Goal: Transaction & Acquisition: Purchase product/service

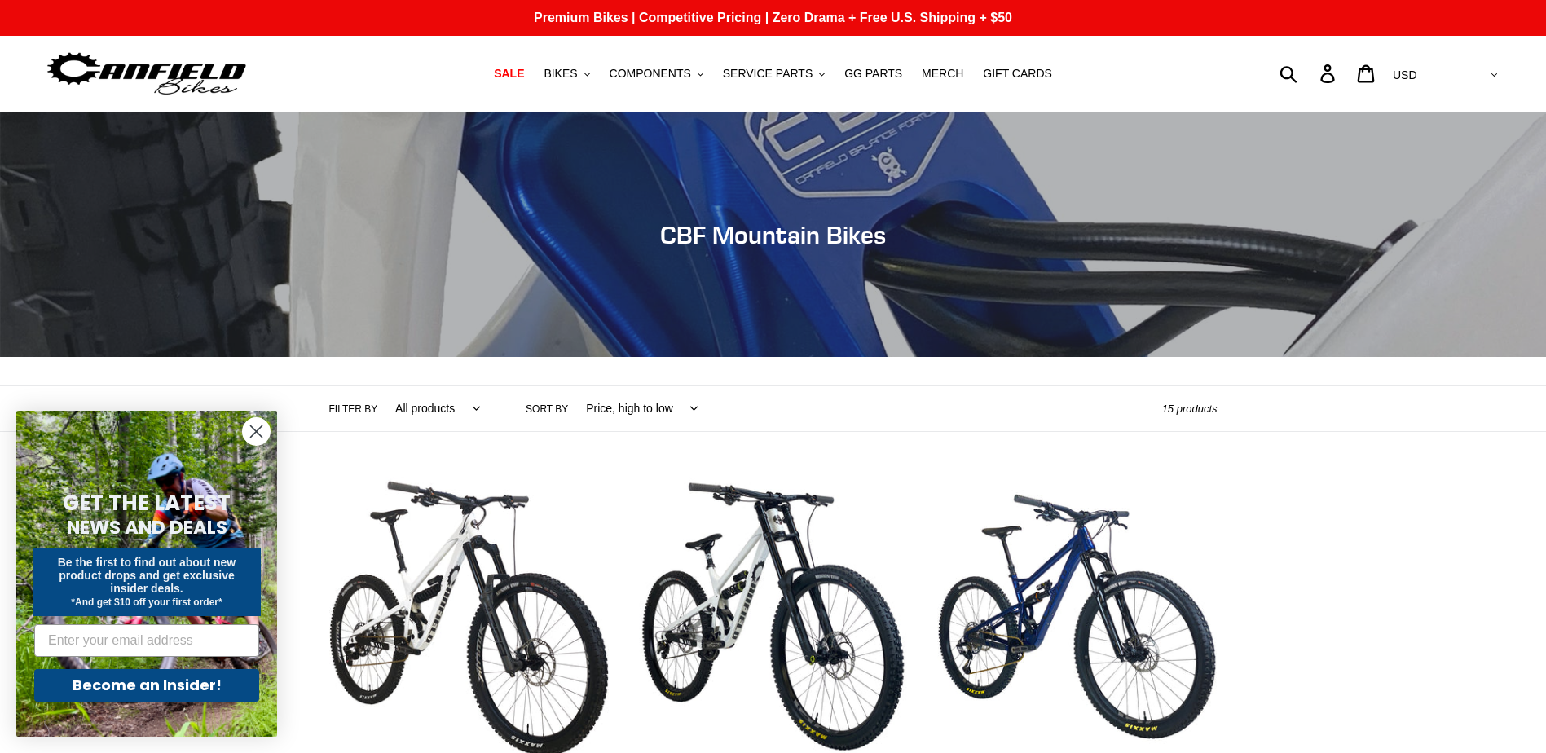
click at [248, 432] on circle "Close dialog" at bounding box center [256, 431] width 27 height 27
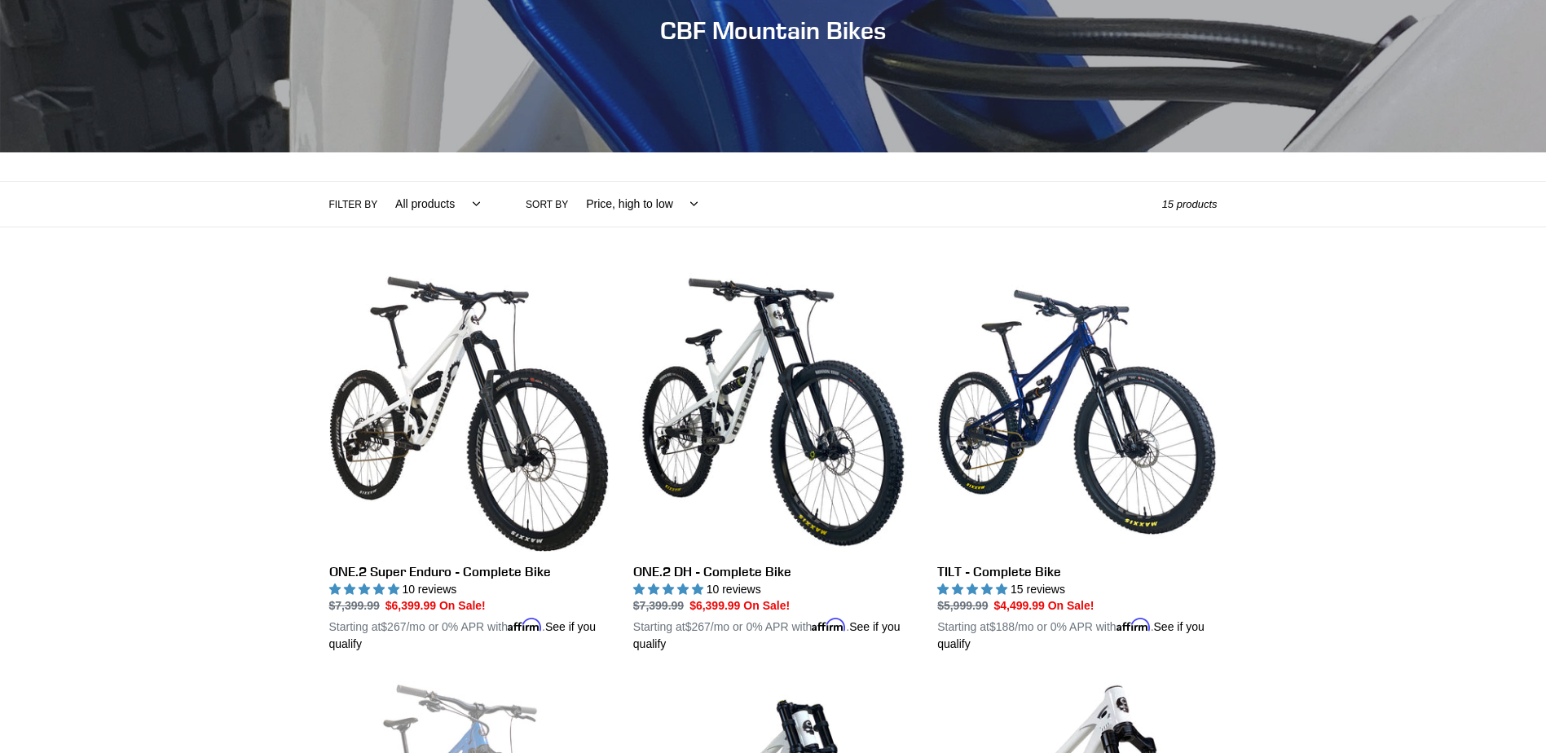
scroll to position [163, 0]
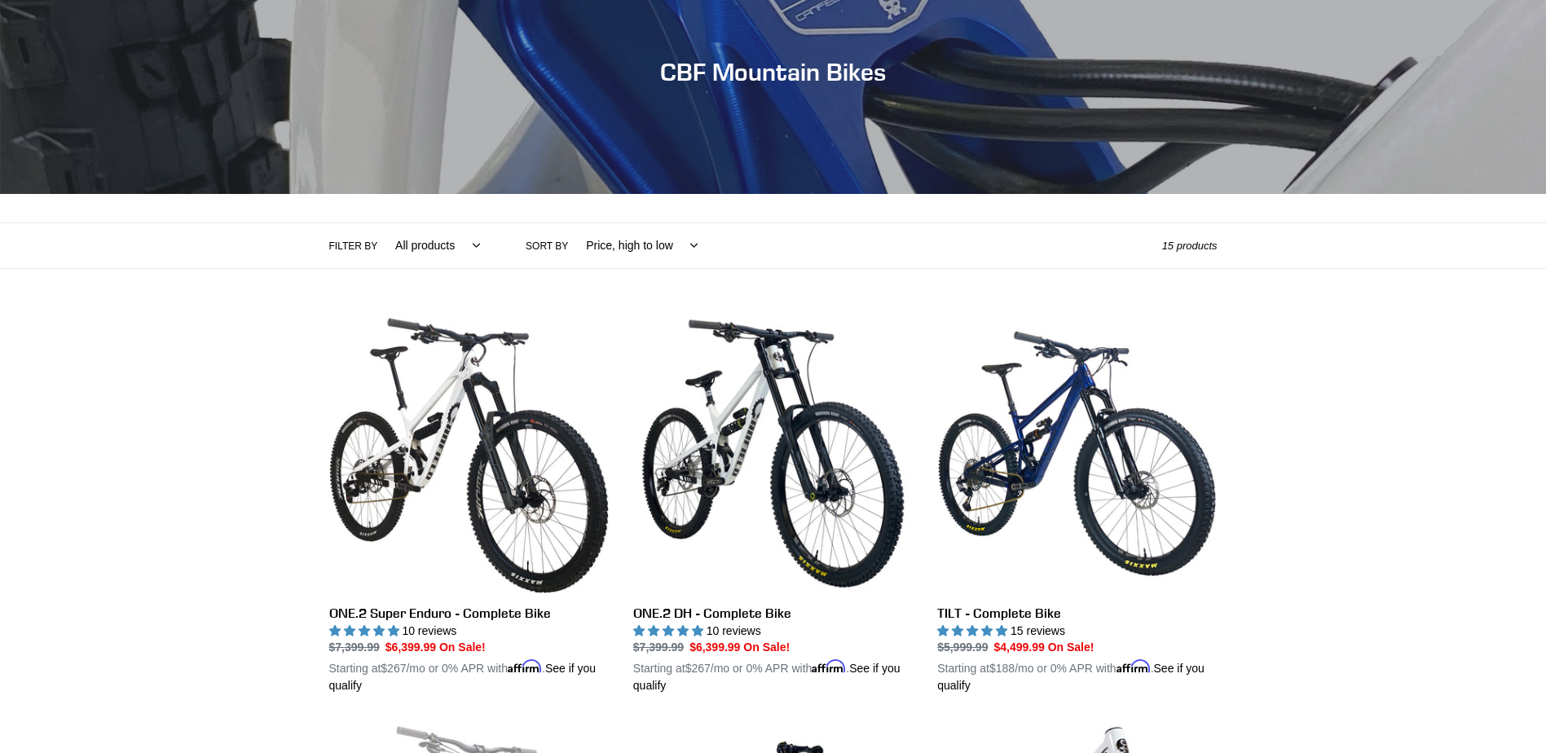
click at [467, 245] on select "All products 275 29er balance BFCM23 BFCM24 CBF Downhill Enduro Full Suspension…" at bounding box center [434, 245] width 106 height 45
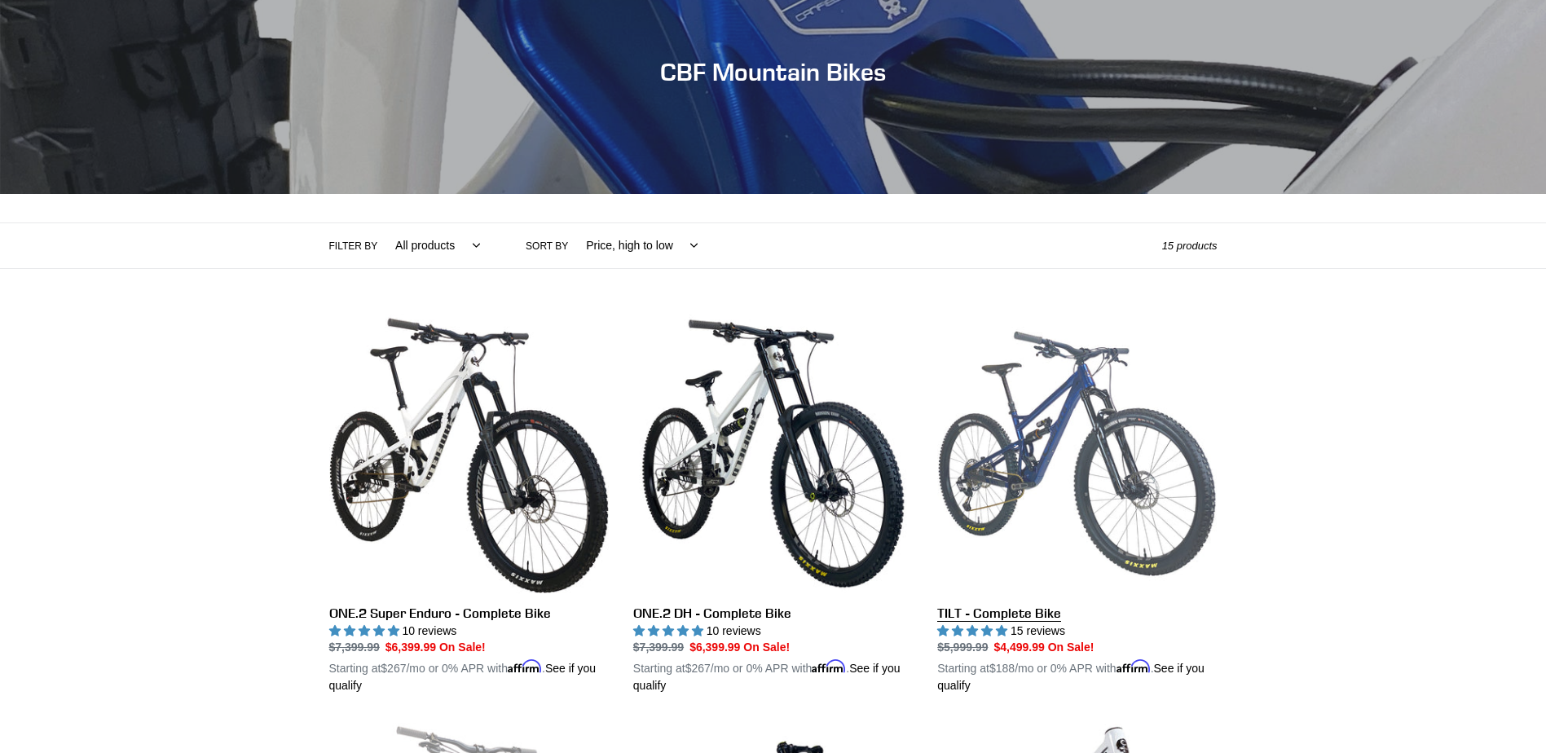
click at [1117, 460] on link "TILT - Complete Bike" at bounding box center [1077, 504] width 280 height 381
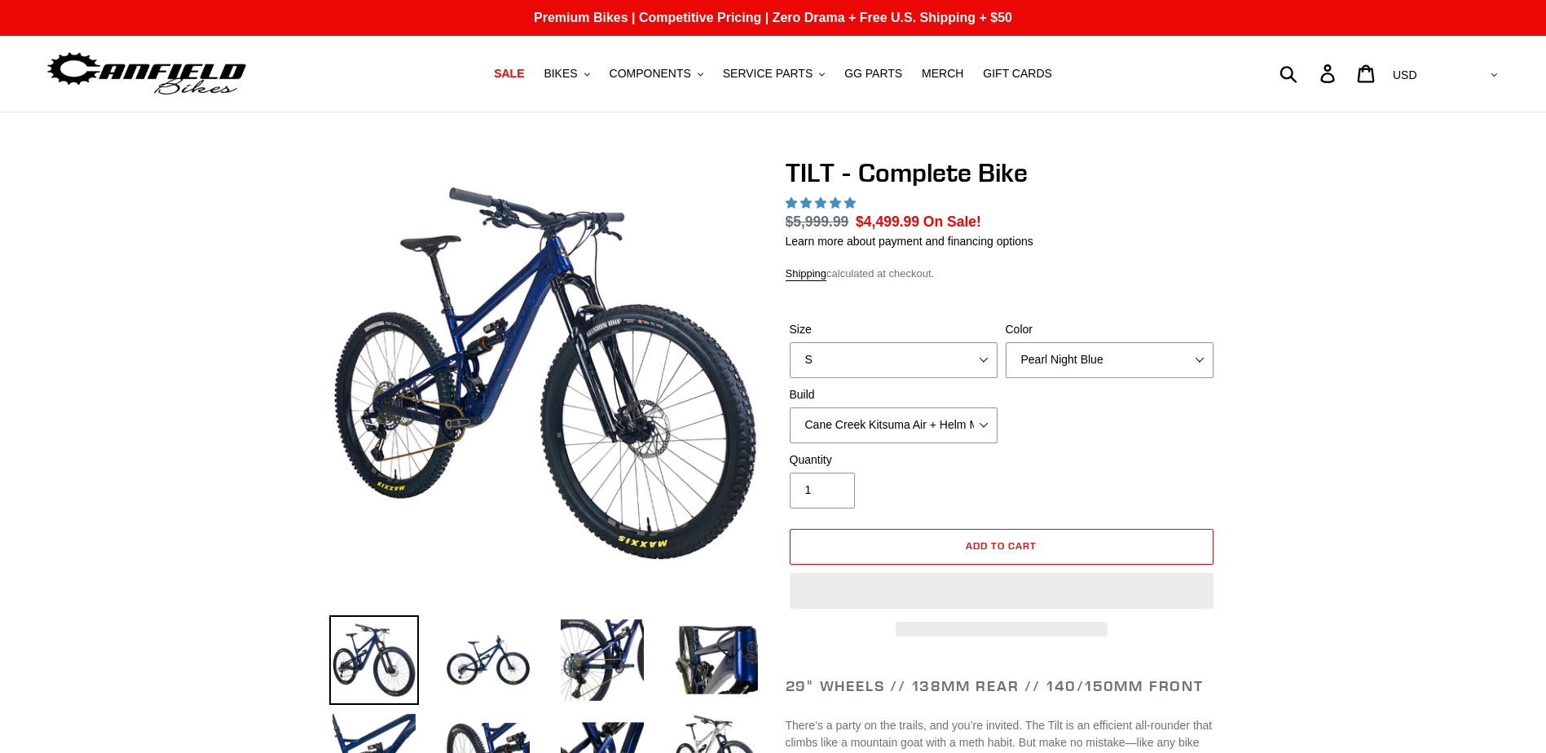
select select "highest-rating"
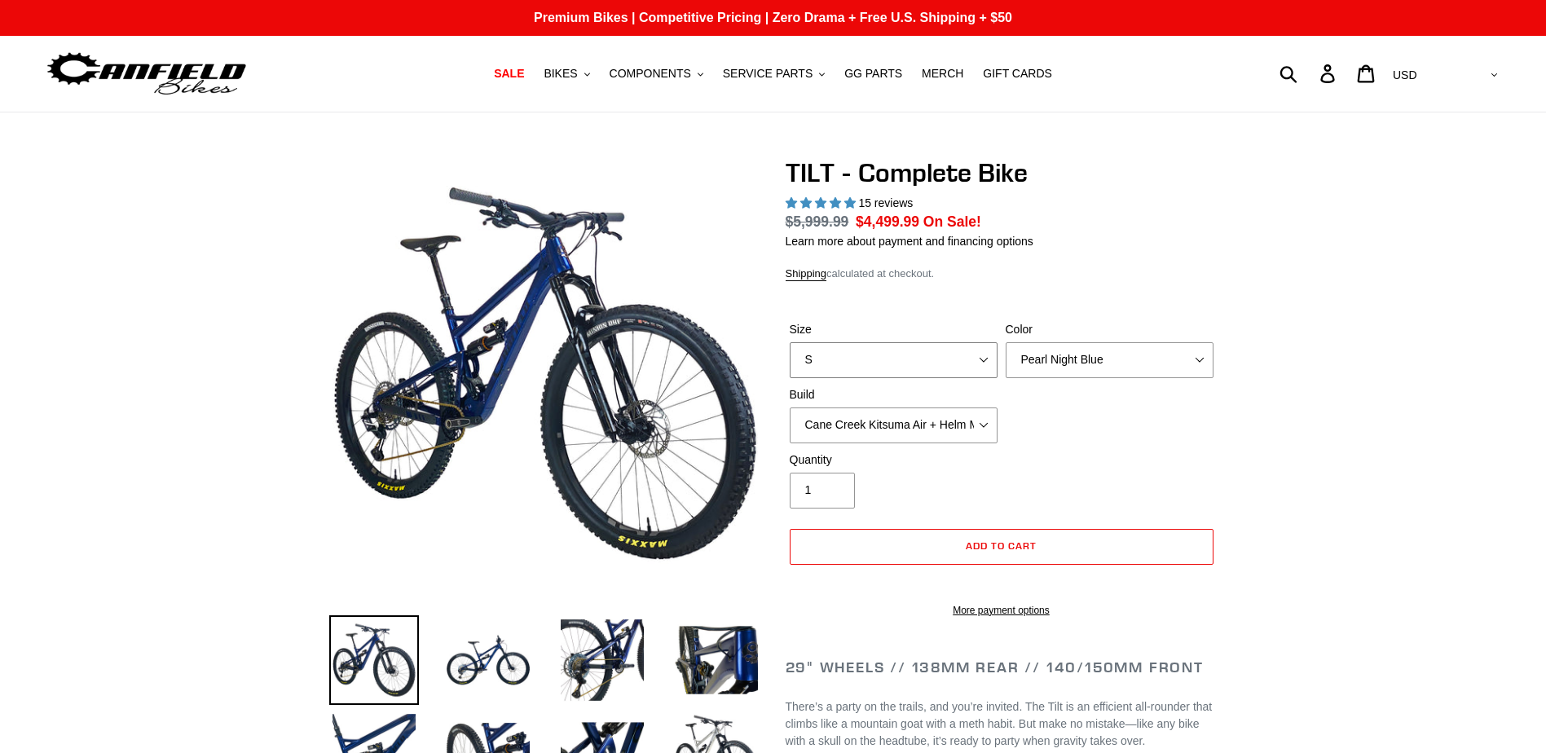
click at [984, 358] on select "S M L" at bounding box center [894, 360] width 208 height 36
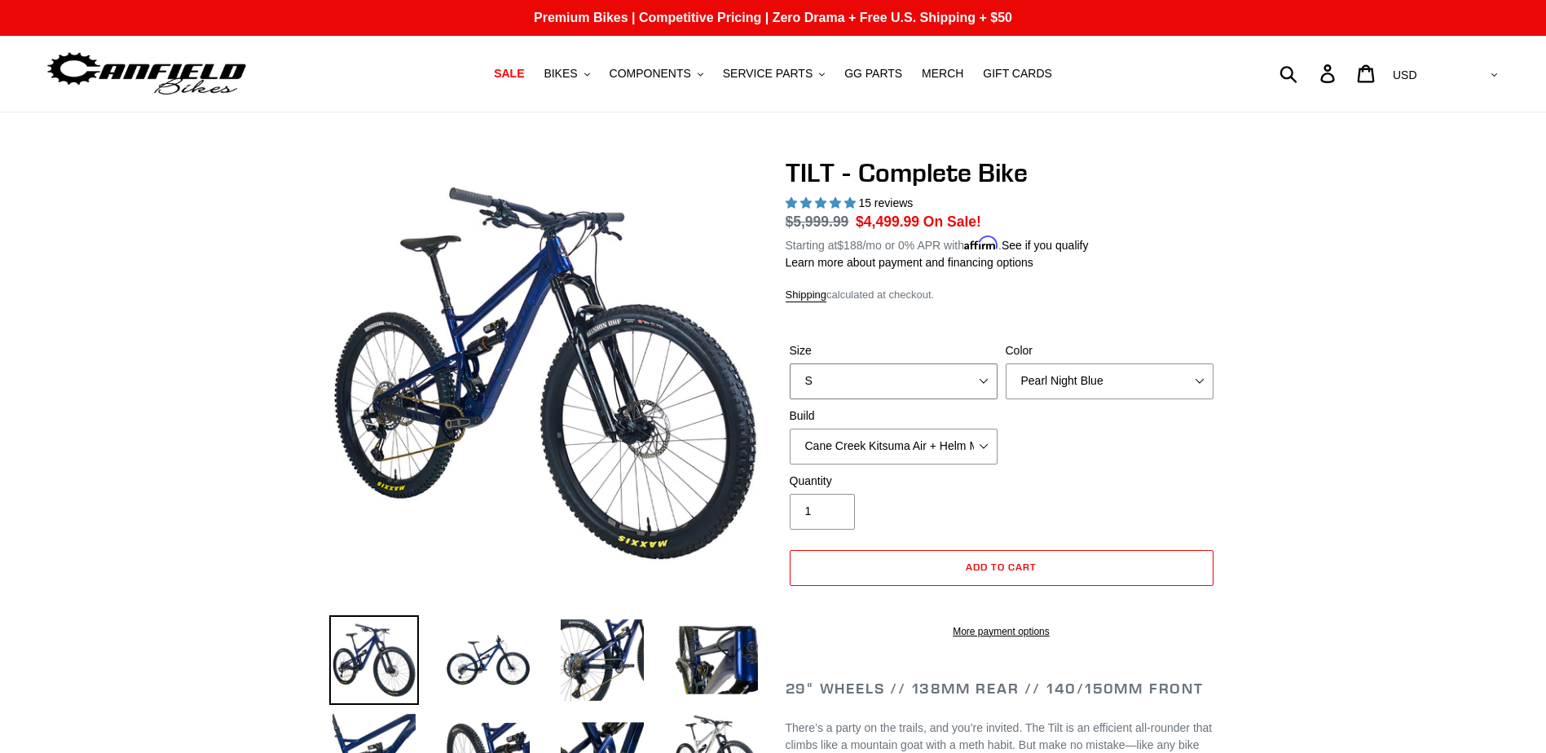
select select "L"
click at [790, 364] on select "S M L" at bounding box center [894, 382] width 208 height 36
click at [989, 442] on select "Cane Creek Kitsuma Air + Helm MKII 140 + SRAM GX Cane Creek Kitsuma Air + Helm …" at bounding box center [894, 447] width 208 height 36
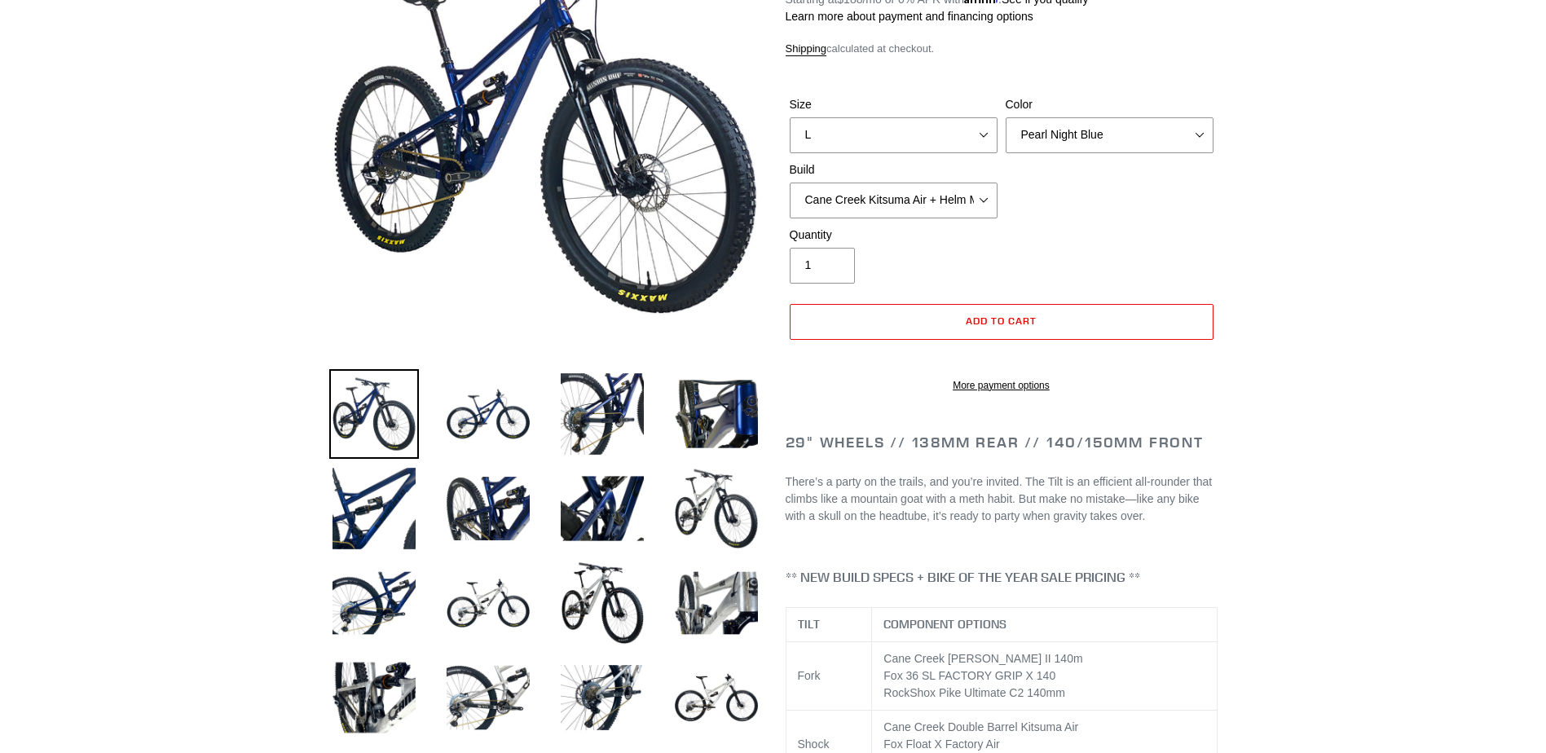
scroll to position [326, 0]
